Goal: Task Accomplishment & Management: Manage account settings

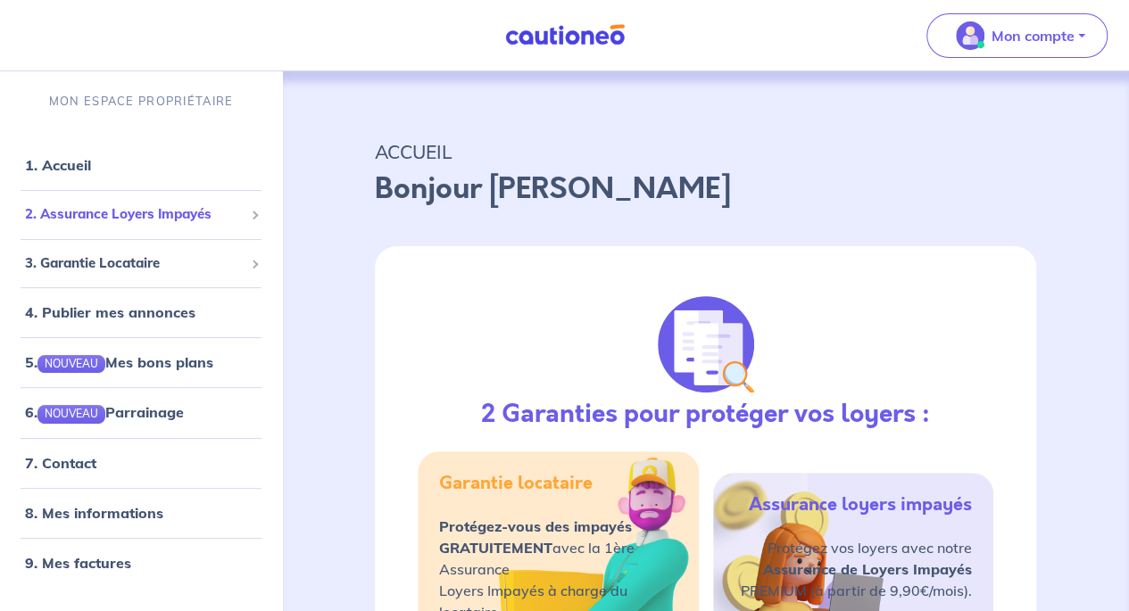
click at [169, 213] on span "2. Assurance Loyers Impayés" at bounding box center [134, 214] width 219 height 21
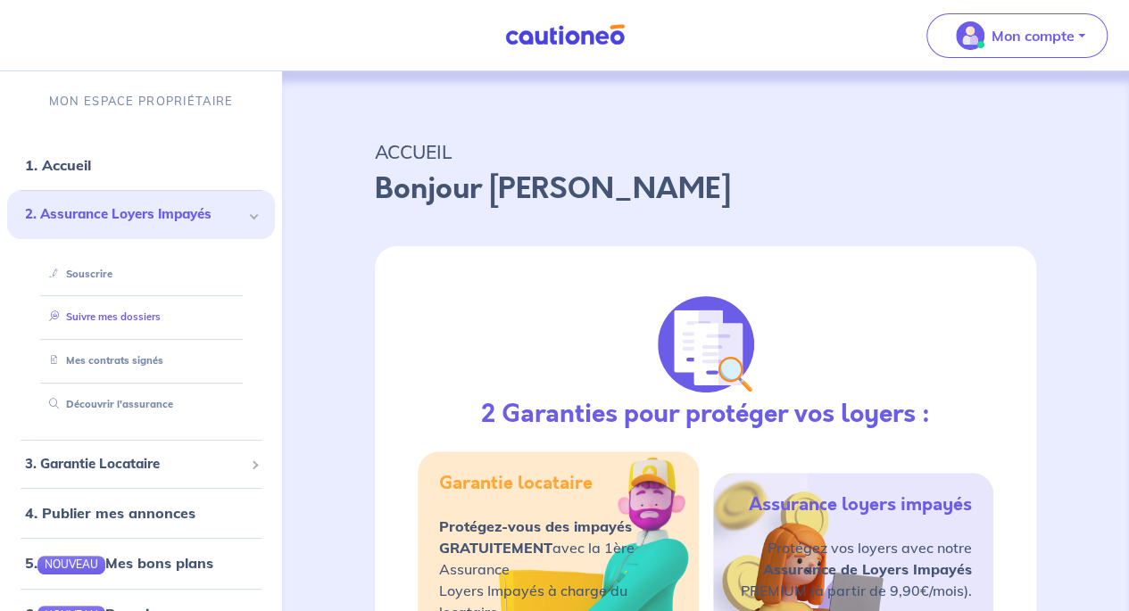
click at [140, 317] on link "Suivre mes dossiers" at bounding box center [101, 317] width 119 height 12
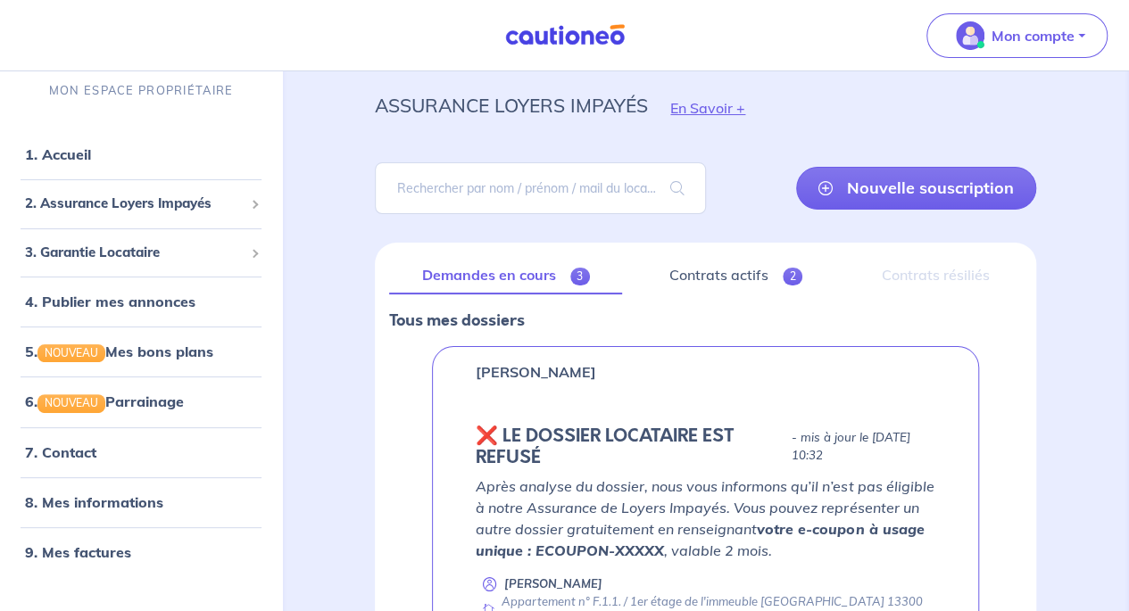
scroll to position [85, 0]
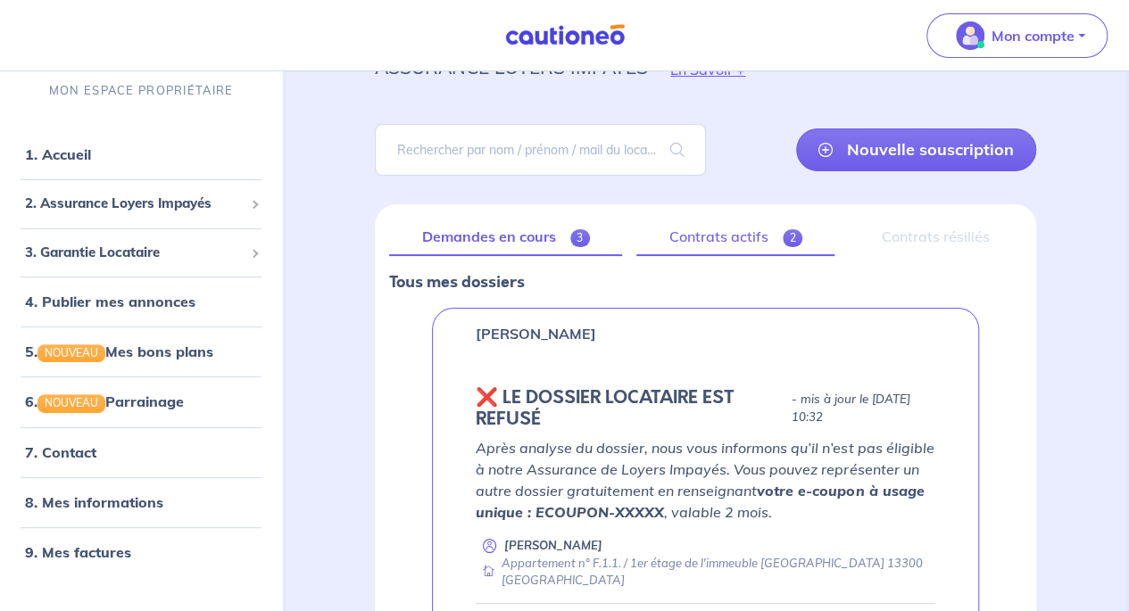
click at [741, 251] on link "Contrats actifs 2" at bounding box center [735, 237] width 198 height 37
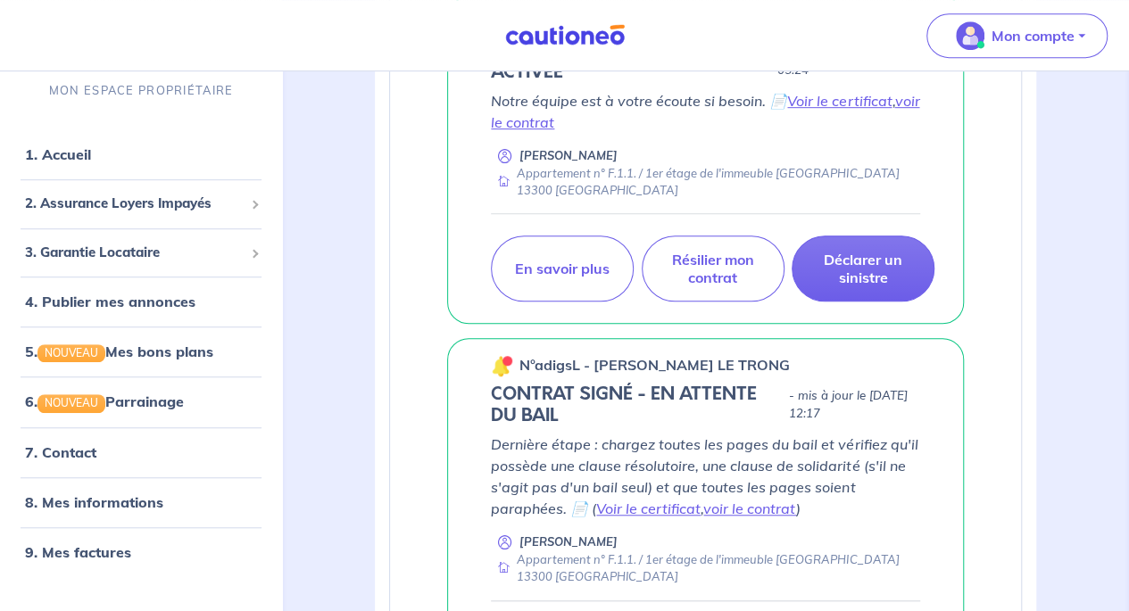
scroll to position [603, 0]
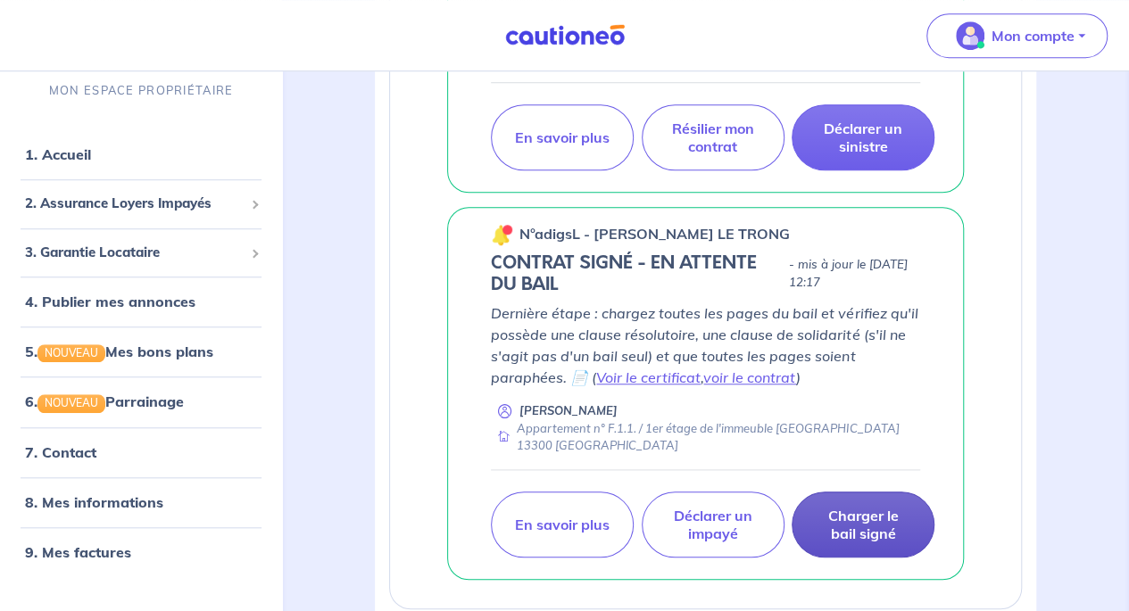
click at [857, 511] on p "Charger le bail signé" at bounding box center [863, 525] width 98 height 36
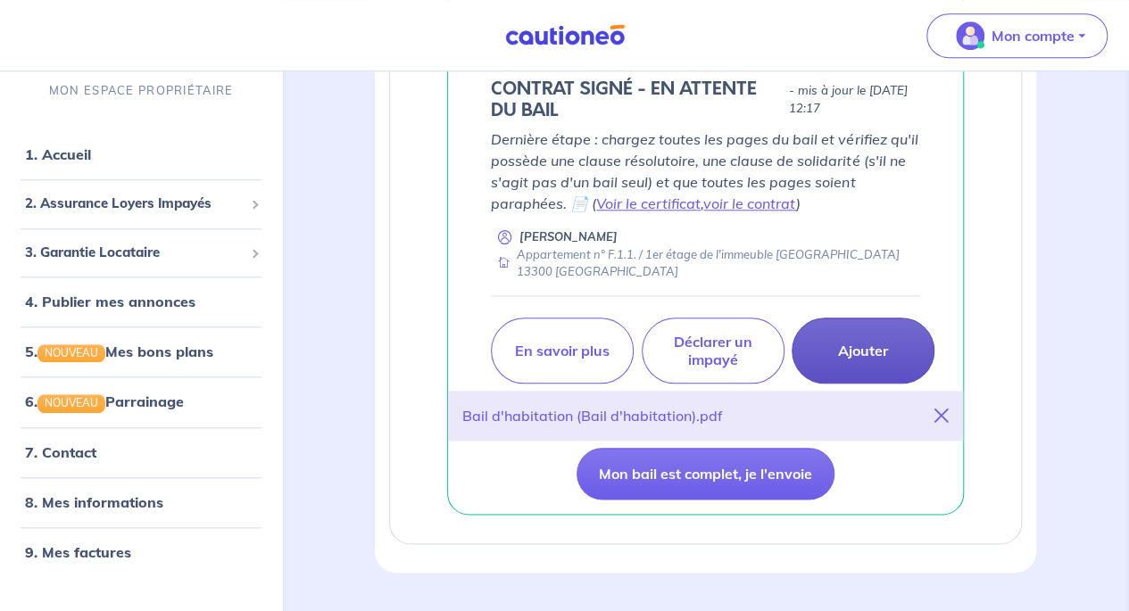
scroll to position [778, 0]
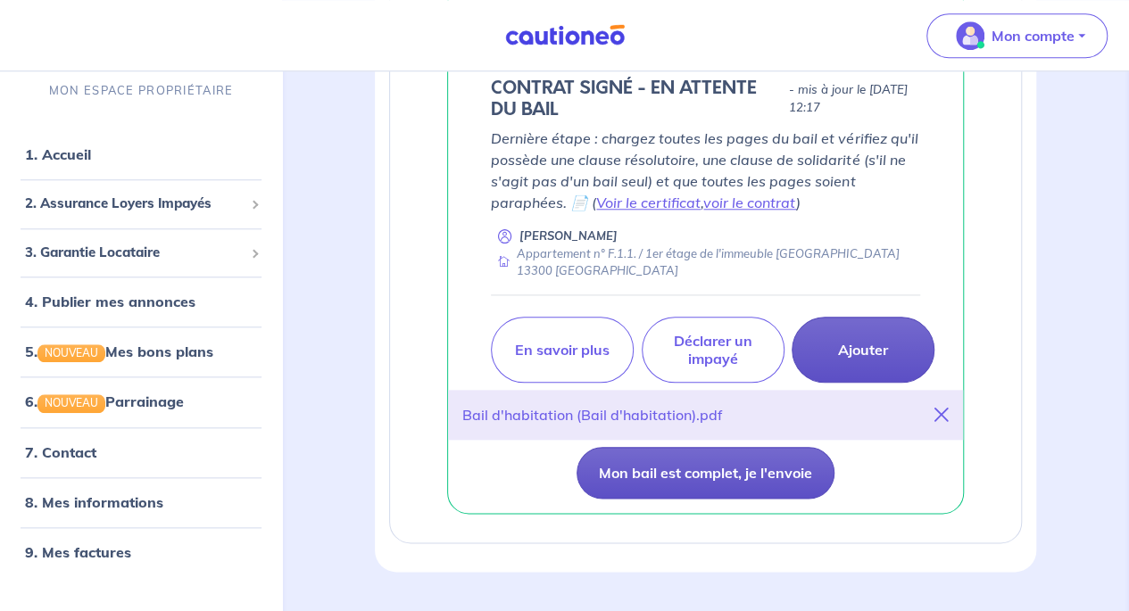
click at [768, 478] on button "Mon bail est complet, je l'envoie" at bounding box center [706, 473] width 258 height 52
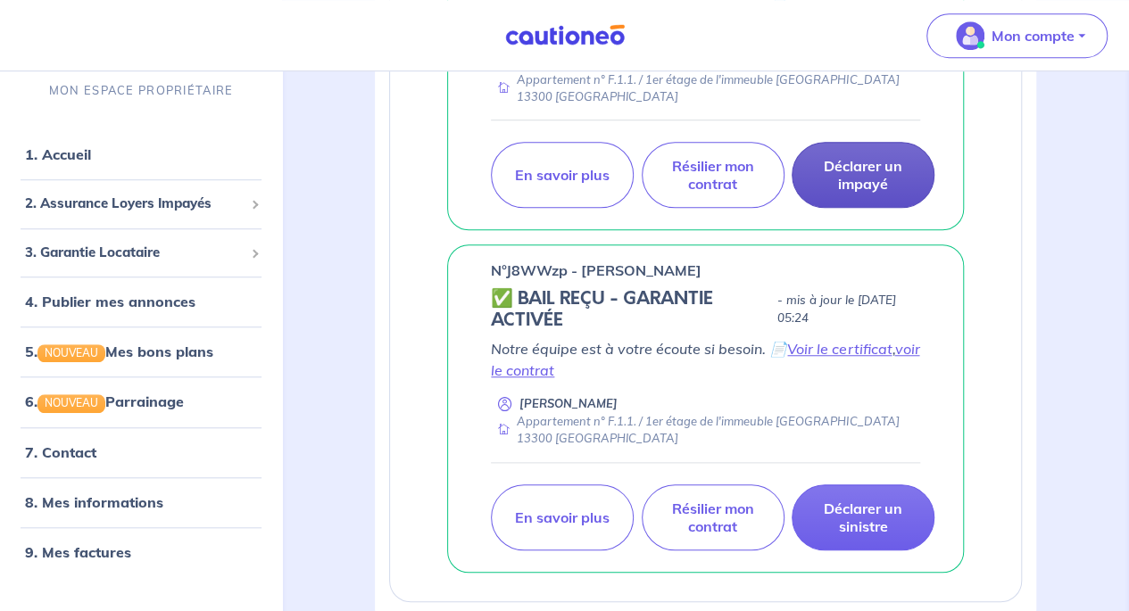
scroll to position [568, 0]
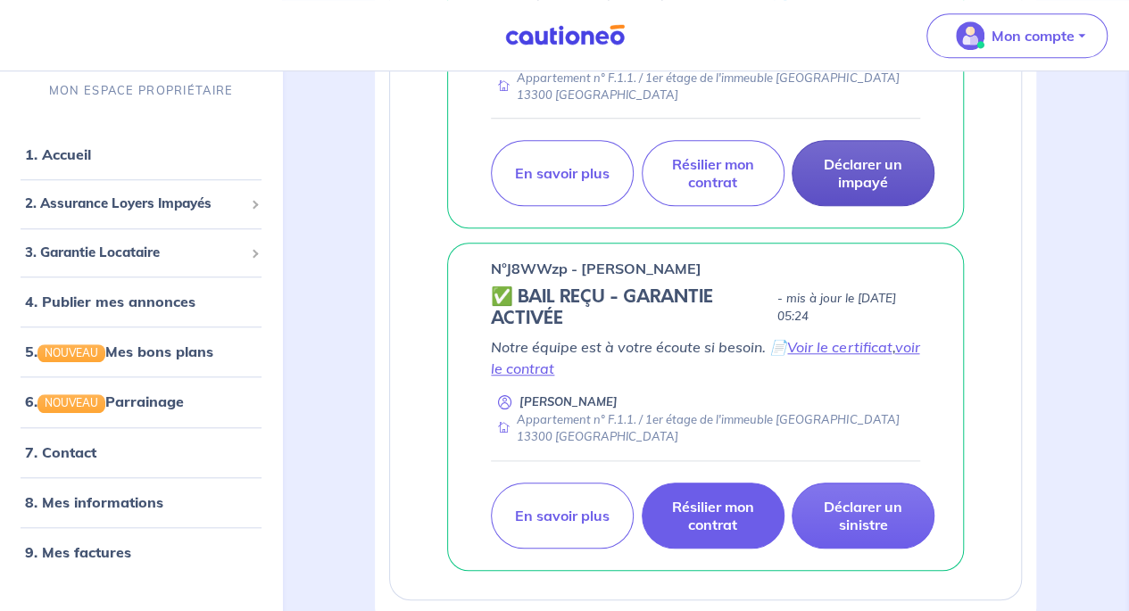
click at [707, 509] on p "Résilier mon contrat" at bounding box center [713, 516] width 98 height 36
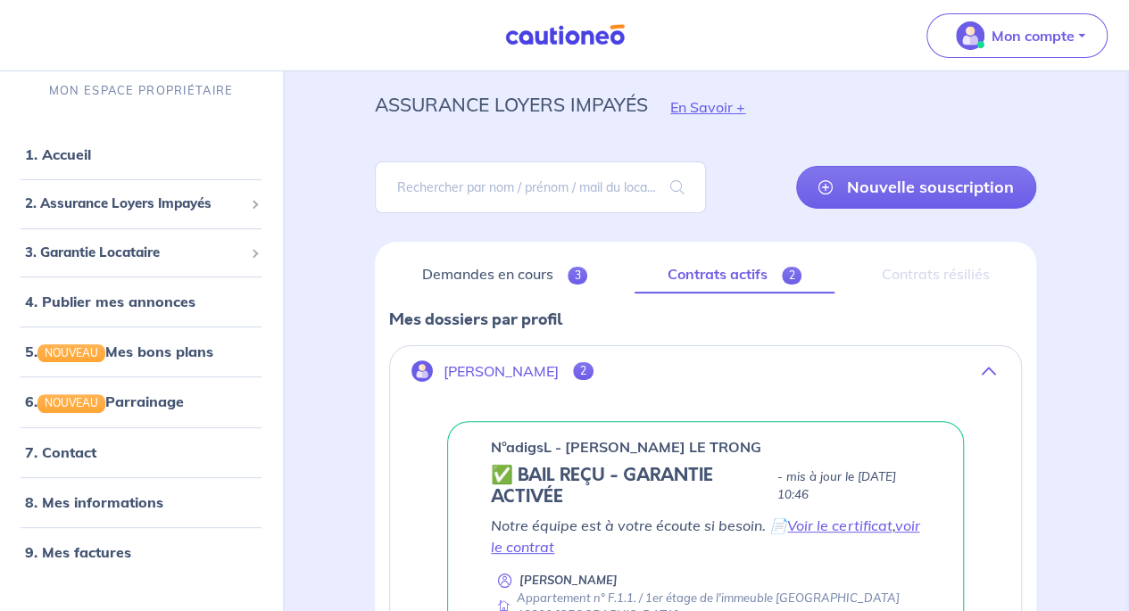
scroll to position [46, 0]
click at [499, 272] on link "Demandes en cours 3" at bounding box center [504, 275] width 231 height 37
